Goal: Information Seeking & Learning: Learn about a topic

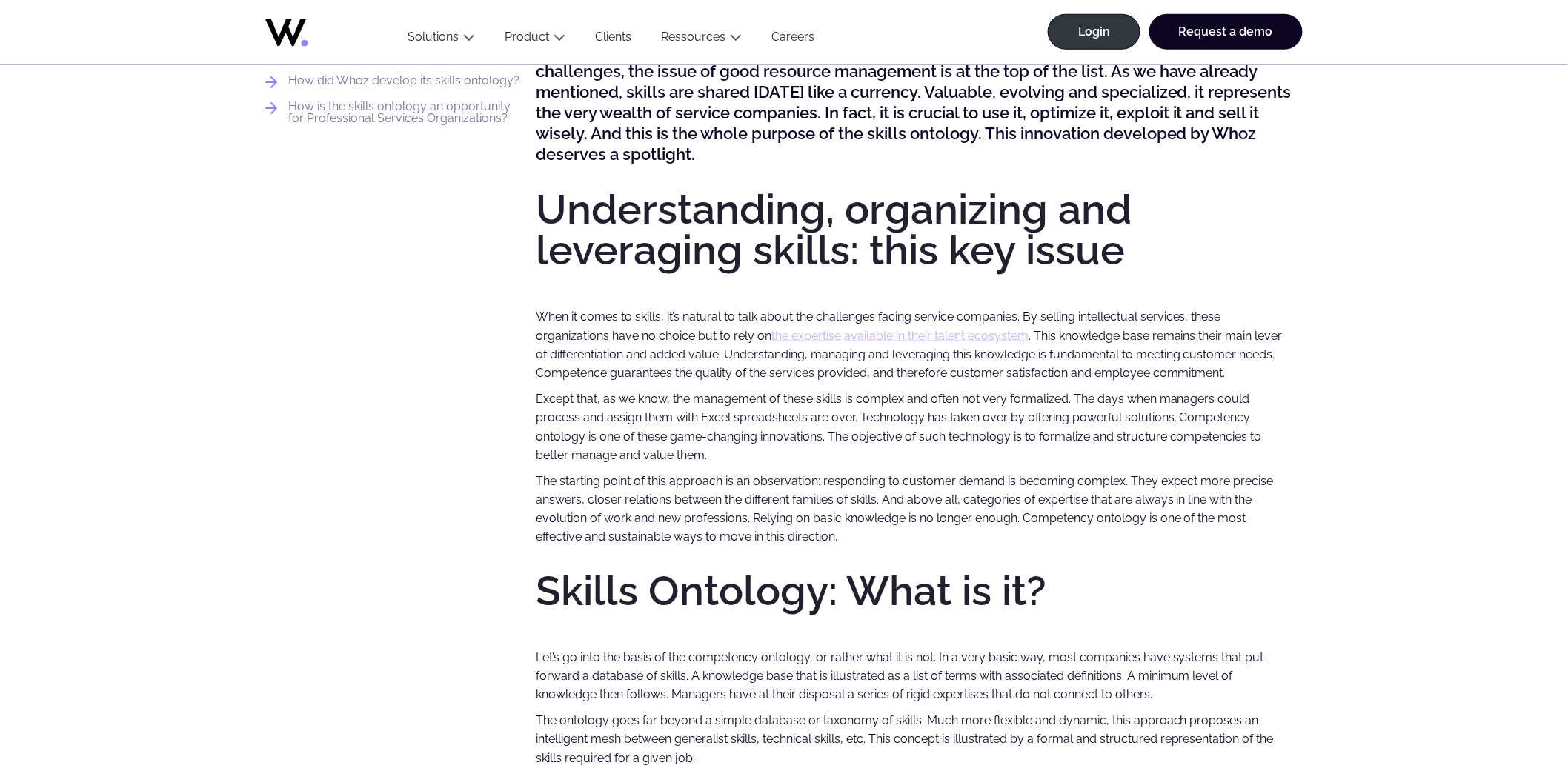
scroll to position [596, 0]
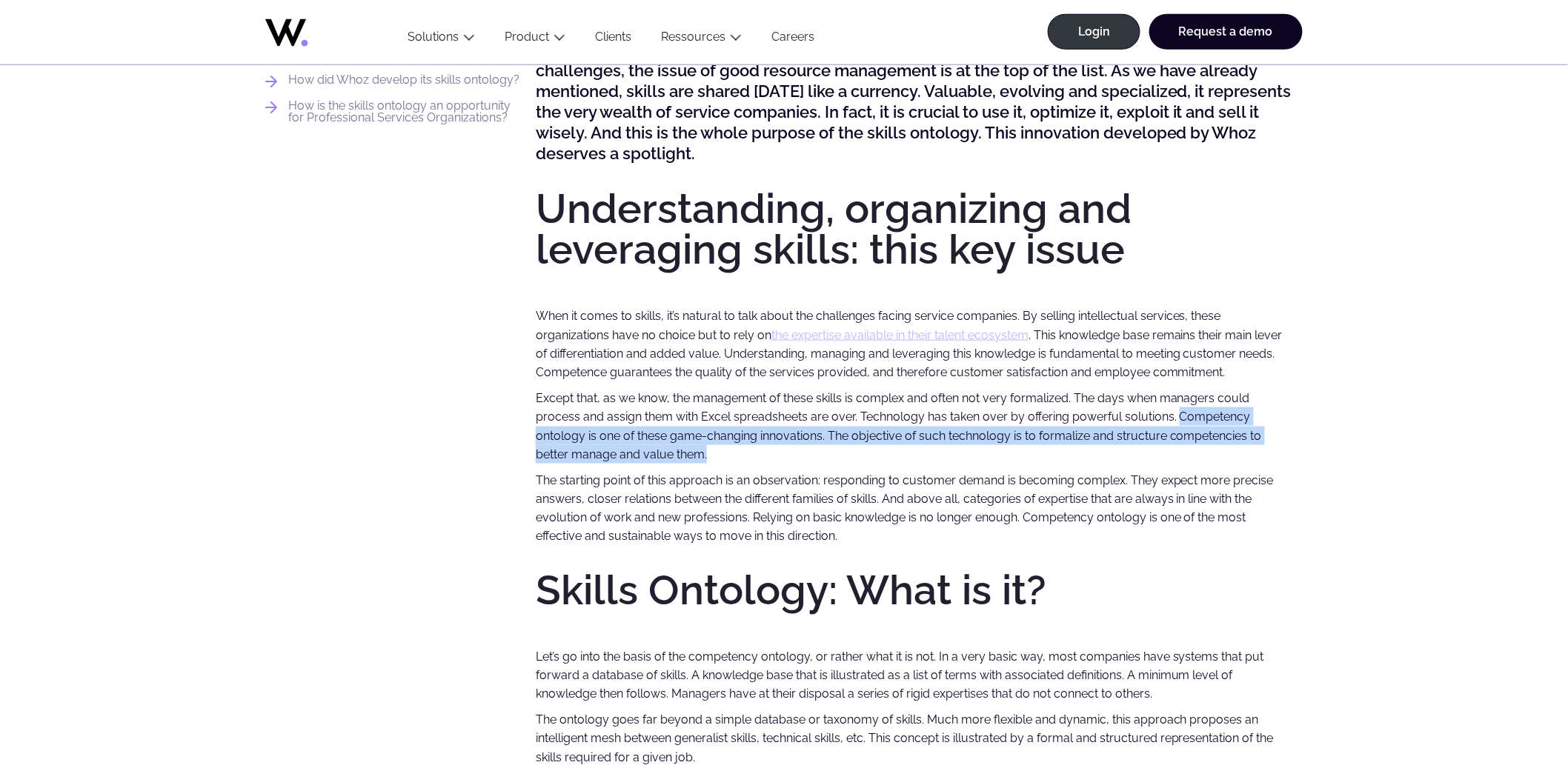
drag, startPoint x: 1176, startPoint y: 417, endPoint x: 1184, endPoint y: 454, distance: 37.9
click at [1184, 454] on p "Except that, as we know, the management of these skills is complex and often no…" at bounding box center [915, 426] width 759 height 75
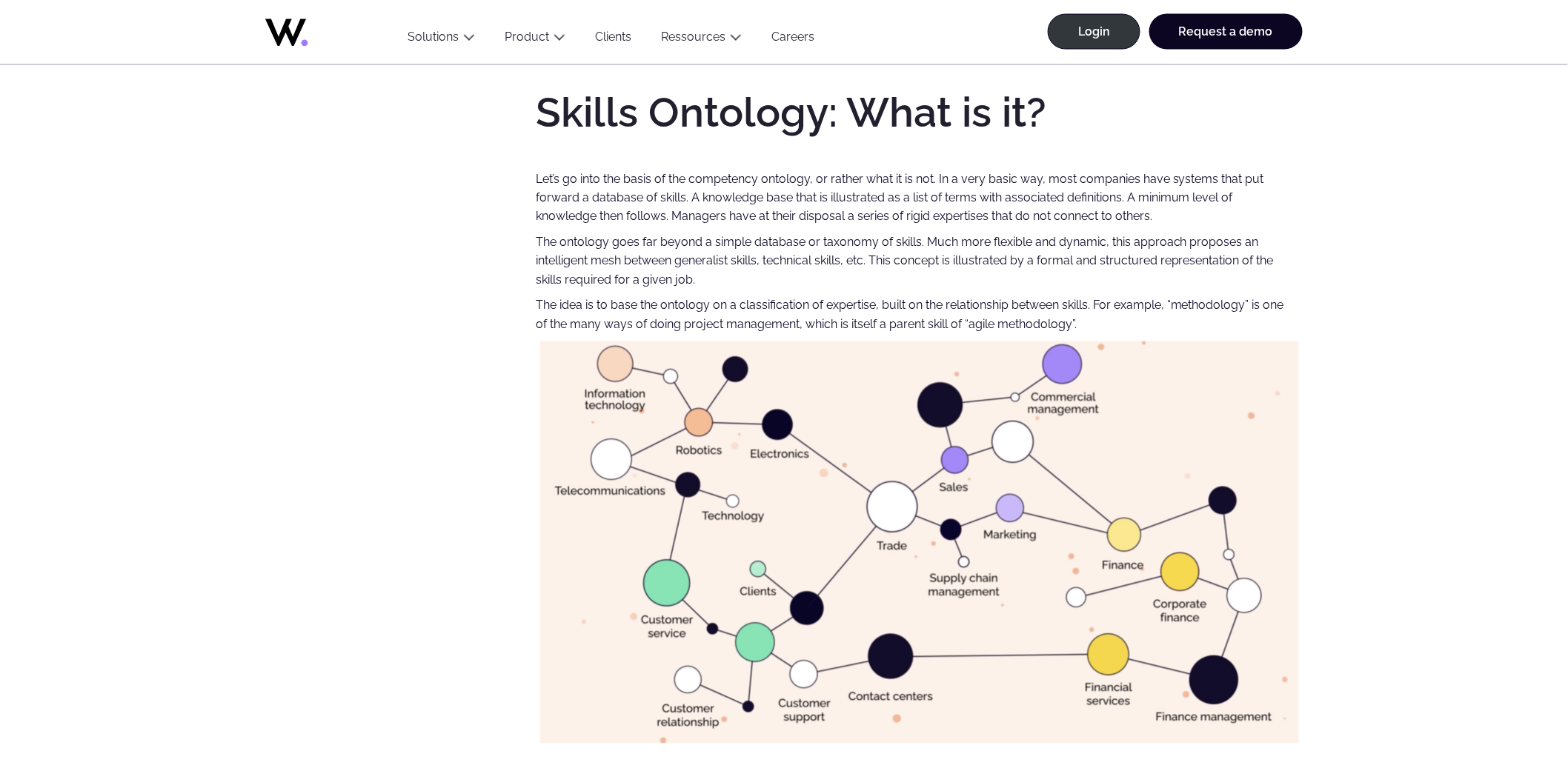
scroll to position [1075, 0]
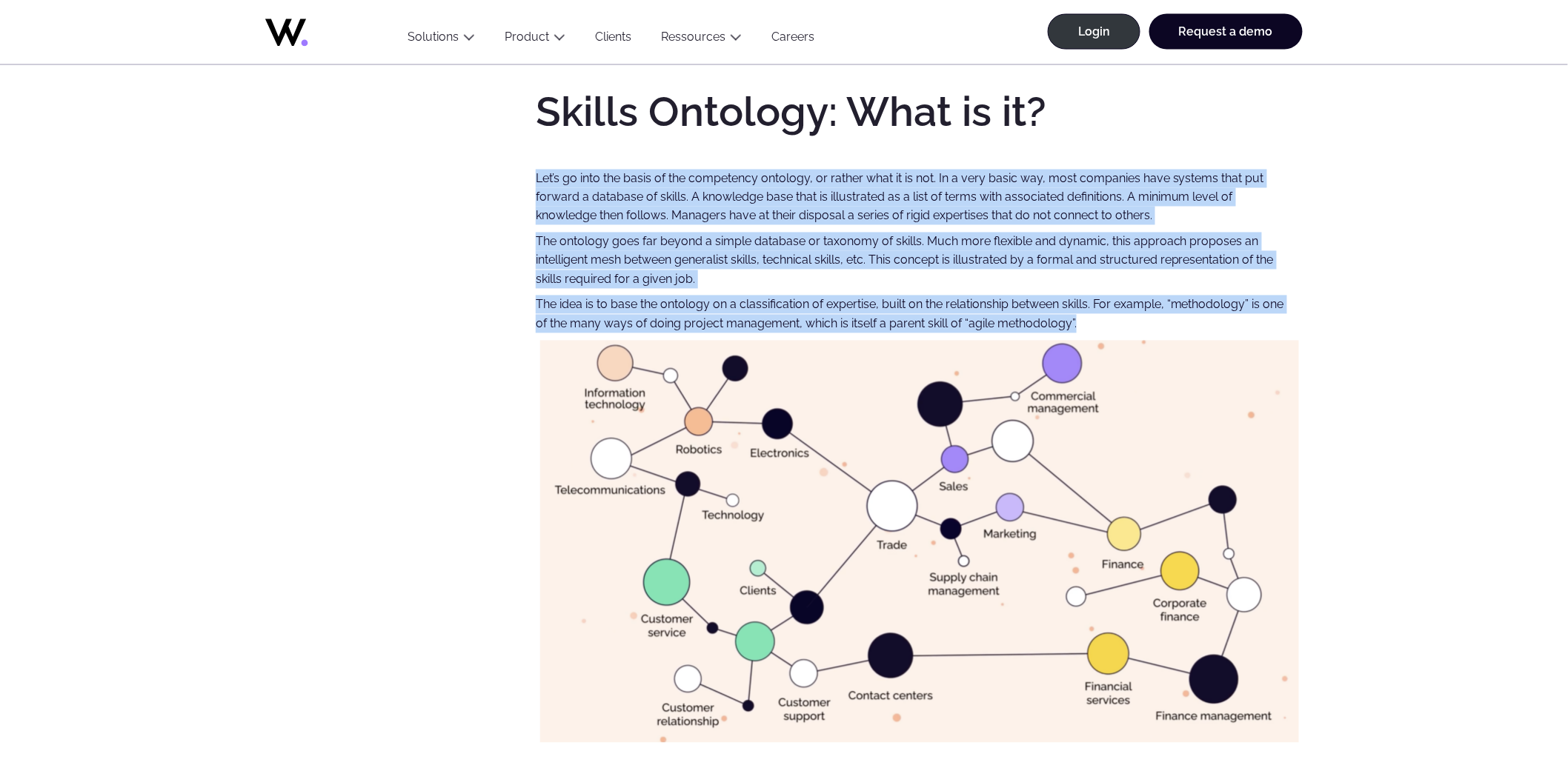
drag, startPoint x: 535, startPoint y: 178, endPoint x: 1120, endPoint y: 330, distance: 604.4
click at [1120, 330] on div "Summary Understanding, organizing and leveraging skills: this key issue Skills …" at bounding box center [784, 670] width 1037 height 2343
copy div "Let’s go into the basis of the competency ontology, or rather what it is not. I…"
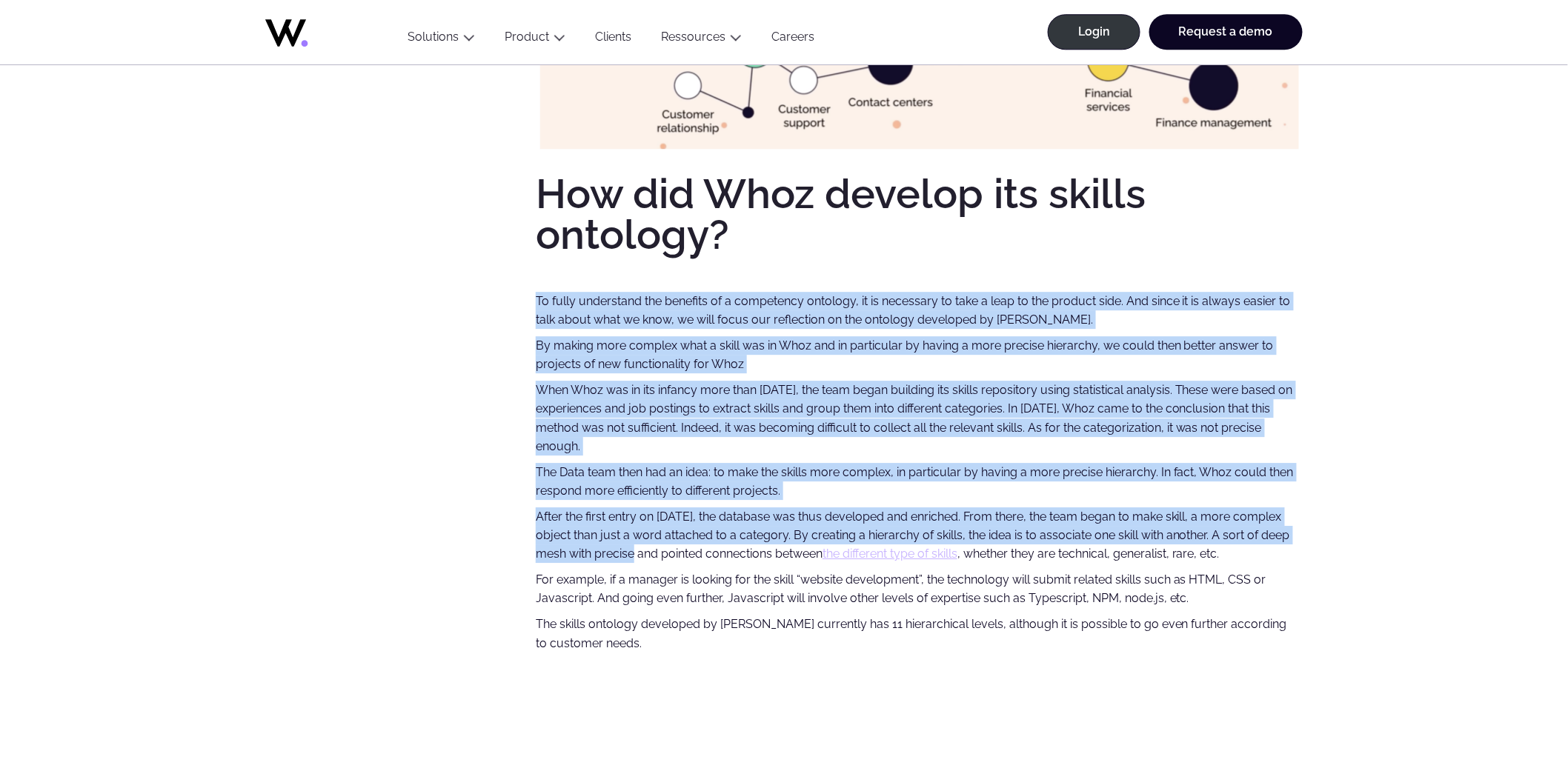
scroll to position [1672, 0]
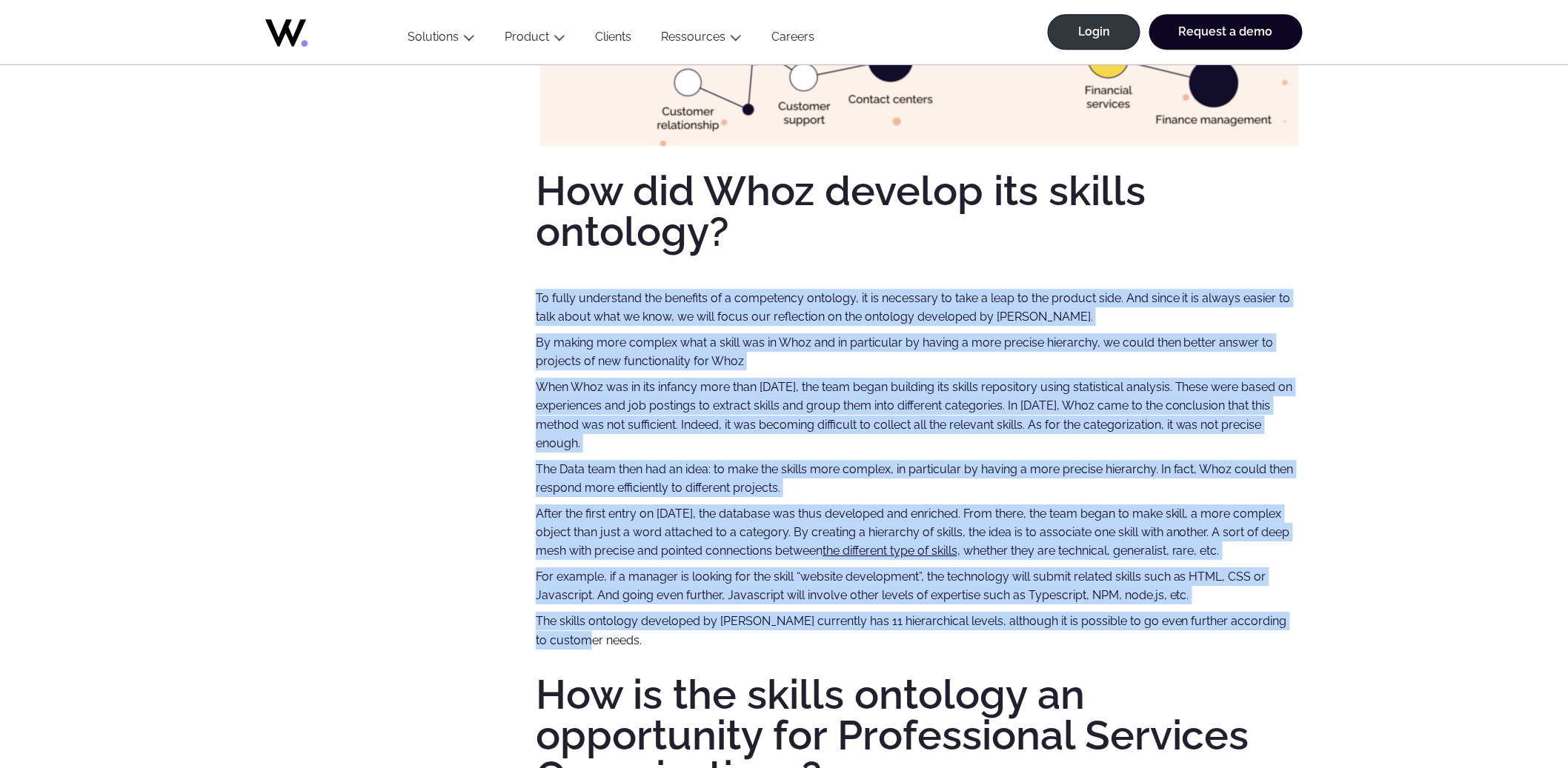
drag, startPoint x: 534, startPoint y: 399, endPoint x: 682, endPoint y: 641, distance: 283.7
click at [682, 641] on div "Summary Understanding, organizing and leveraging skills: this key issue Skills …" at bounding box center [784, 73] width 1037 height 2343
copy div "Lo ipsum dolorsitam con adipisci el s doeiusmodt incididu, ut la etdolorem al e…"
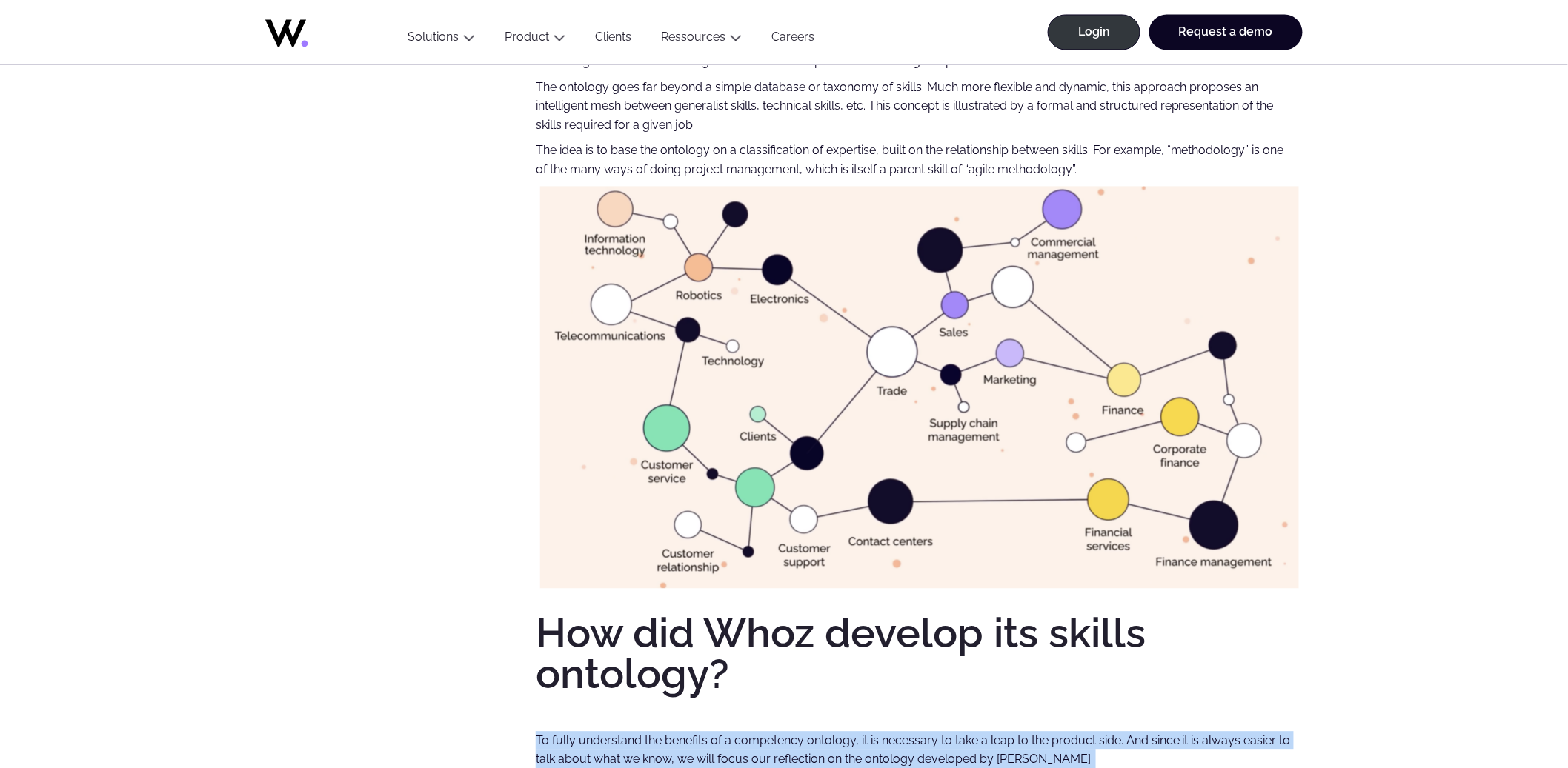
scroll to position [1067, 0]
